Goal: Task Accomplishment & Management: Use online tool/utility

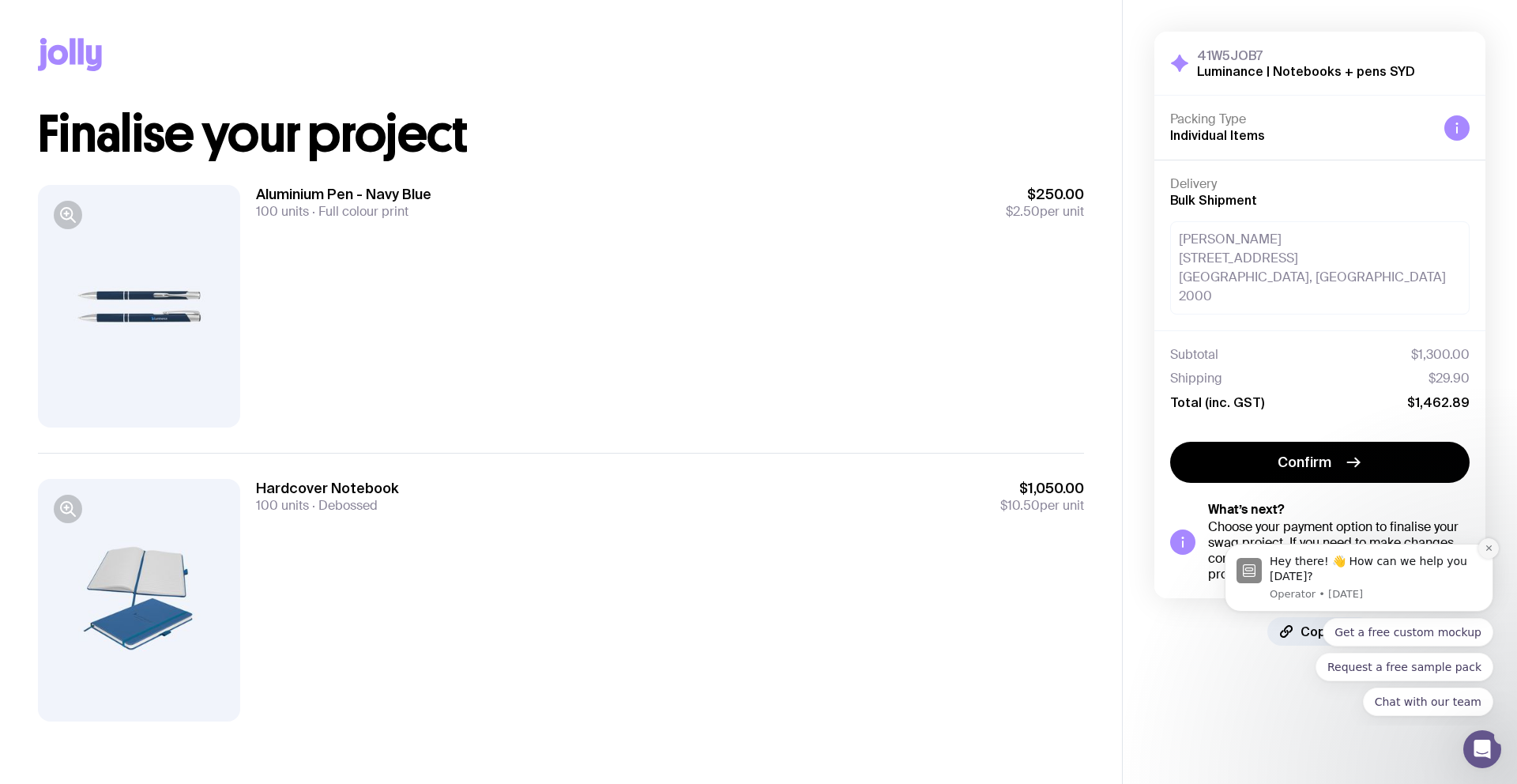
click at [1480, 552] on button "Dismiss notification" at bounding box center [1488, 548] width 21 height 21
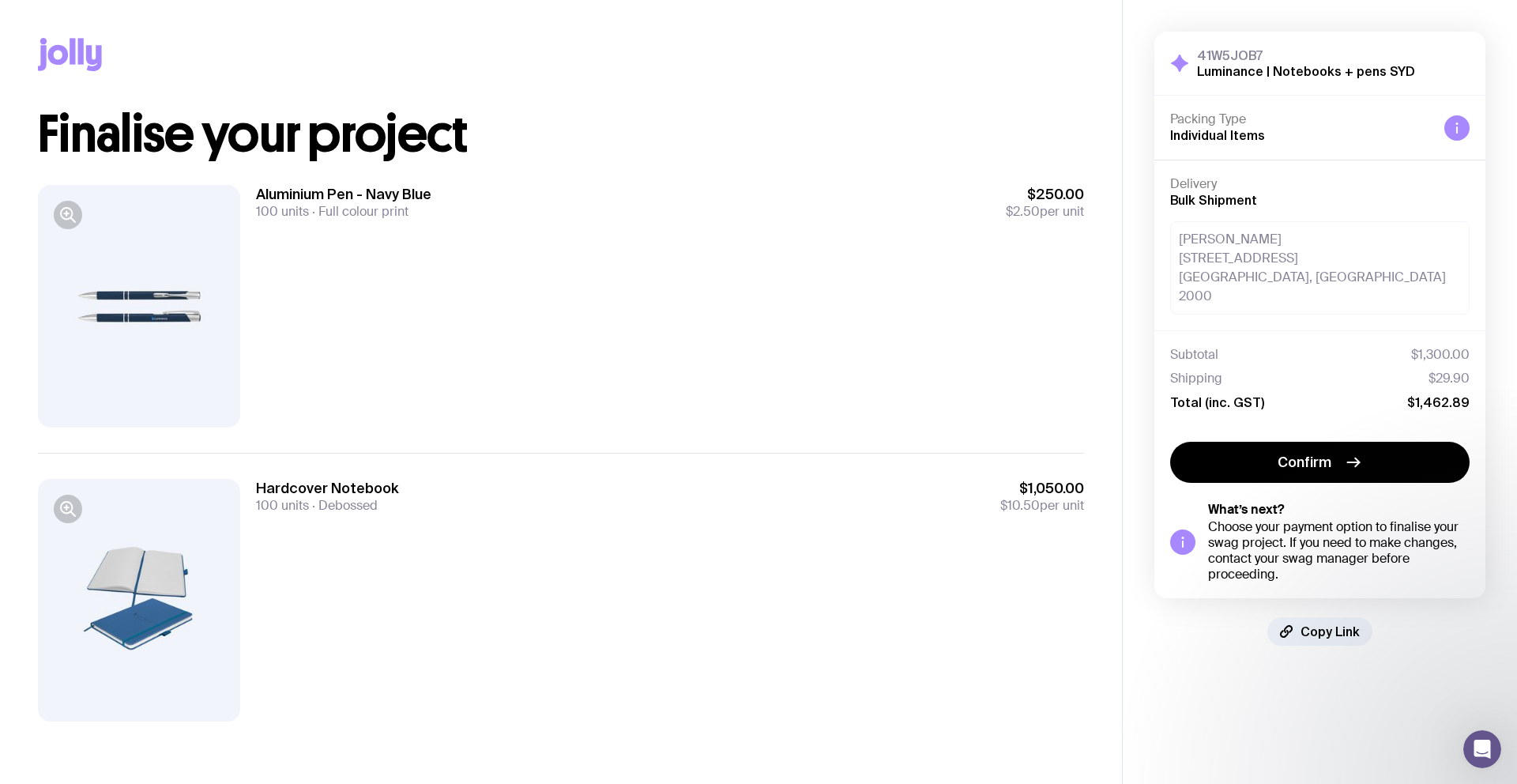
click at [1460, 137] on div at bounding box center [1457, 128] width 26 height 26
click at [1459, 121] on icon at bounding box center [1457, 127] width 13 height 13
click at [1467, 135] on div at bounding box center [1457, 128] width 26 height 26
click at [1462, 131] on icon at bounding box center [1457, 127] width 13 height 13
